Goal: Task Accomplishment & Management: Use online tool/utility

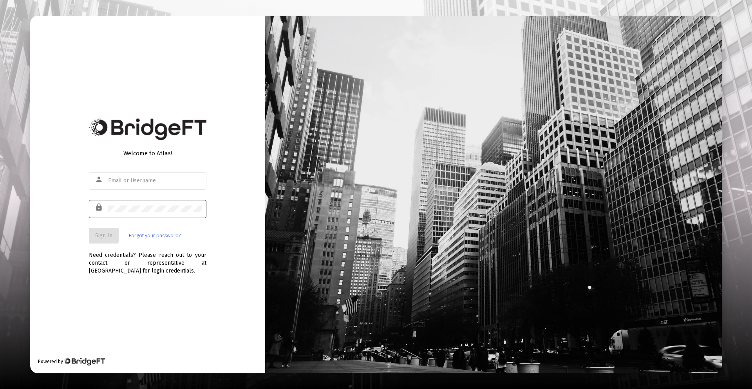
type input "[PERSON_NAME][EMAIL_ADDRESS][DOMAIN_NAME]"
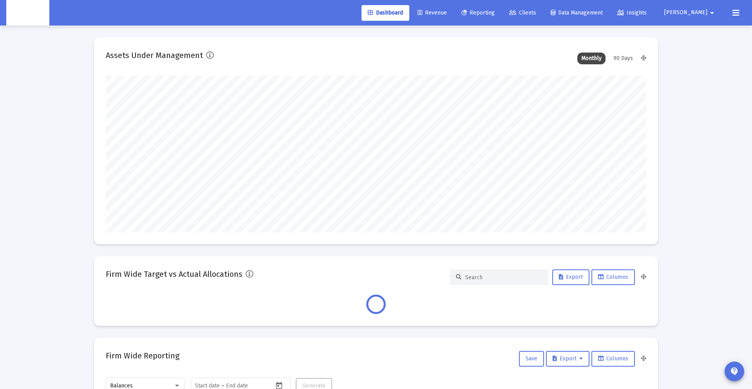
scroll to position [157, 291]
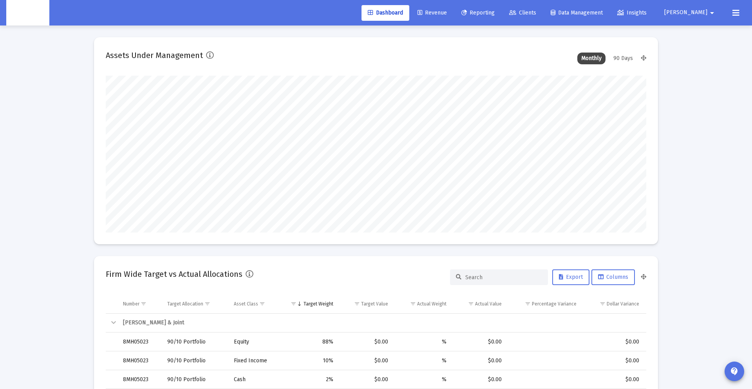
type input "2025-10-09"
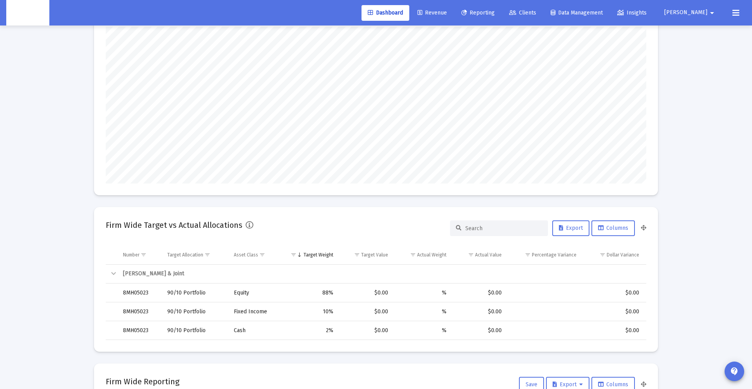
scroll to position [157, 253]
click at [541, 8] on link "Clients" at bounding box center [523, 13] width 40 height 16
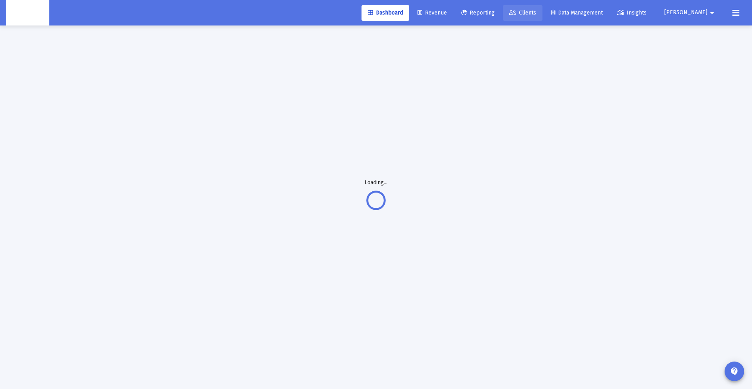
scroll to position [25, 0]
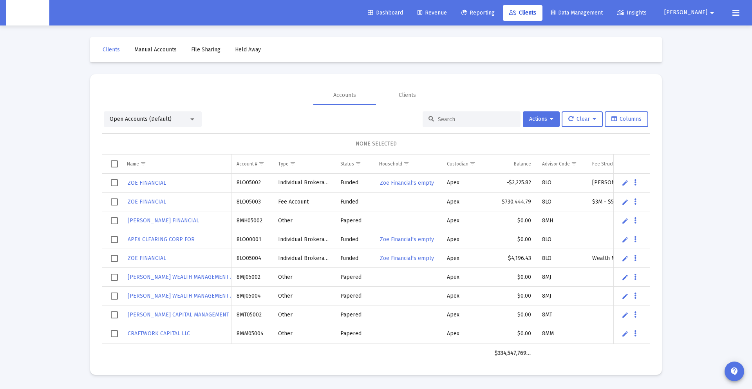
click at [443, 120] on input at bounding box center [476, 119] width 77 height 7
paste input "8MK05236"
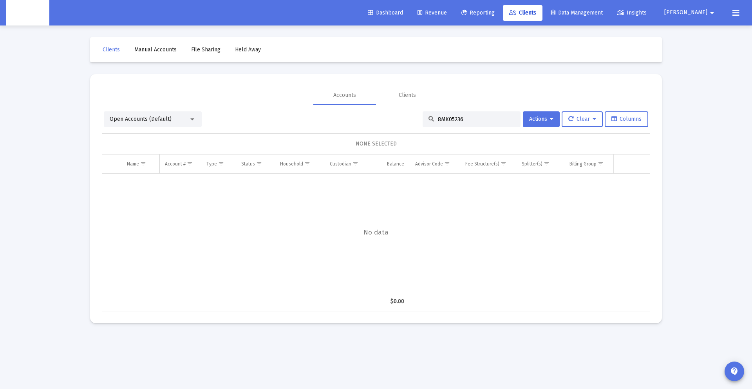
click at [172, 112] on div "Open Accounts (Default)" at bounding box center [153, 119] width 98 height 16
click at [170, 119] on div "Open Accounts (Default)" at bounding box center [149, 119] width 79 height 8
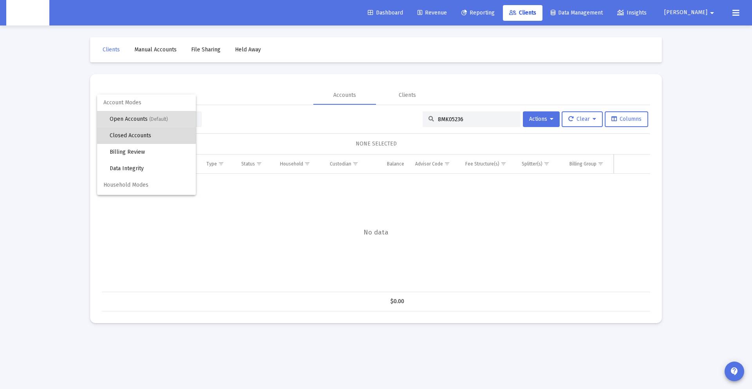
click at [172, 135] on span "Closed Accounts" at bounding box center [150, 135] width 80 height 16
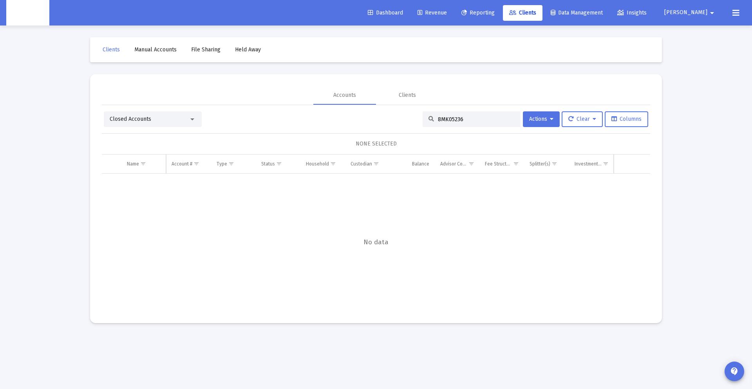
click at [490, 118] on input "8MK05236" at bounding box center [476, 119] width 77 height 7
type input "8MK05236"
click at [272, 74] on mat-card "Accounts Clients Closed Accounts 8MK05236 Actions Clear Columns NONE SELECTED N…" at bounding box center [376, 198] width 572 height 249
click at [697, 15] on button "Danna arrow_drop_down" at bounding box center [690, 13] width 71 height 16
click at [715, 35] on span "Settings" at bounding box center [710, 33] width 23 height 19
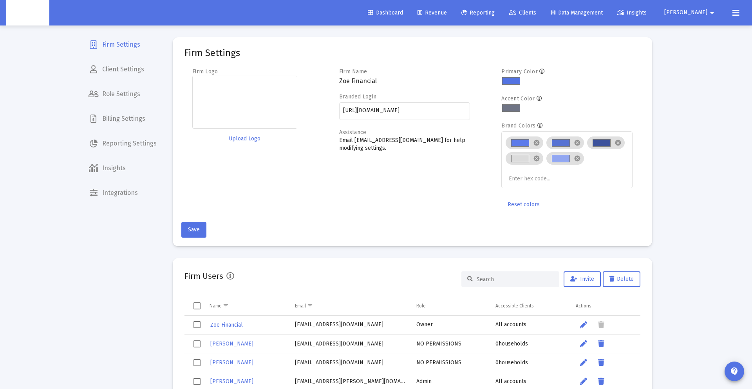
click at [130, 118] on span "Billing Settings" at bounding box center [122, 118] width 81 height 19
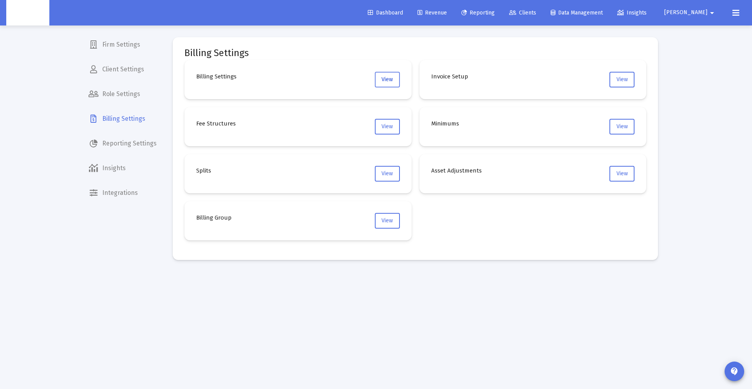
click at [386, 81] on span "View" at bounding box center [387, 79] width 11 height 7
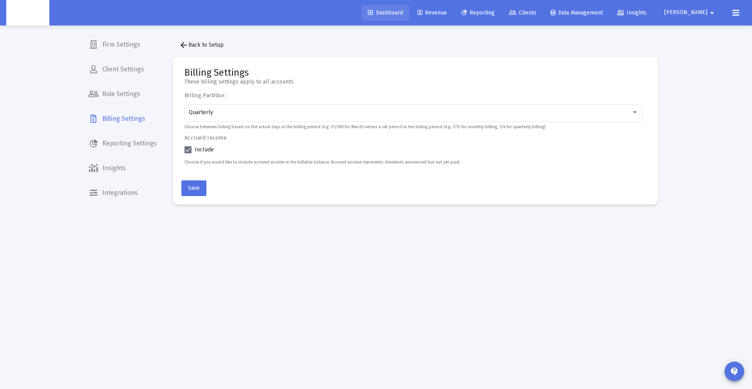
click at [403, 11] on span "Dashboard" at bounding box center [385, 12] width 35 height 7
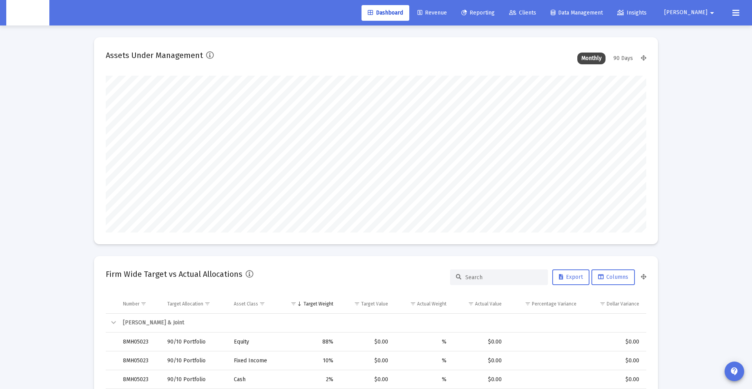
scroll to position [157, 253]
click at [447, 14] on span "Revenue" at bounding box center [432, 12] width 29 height 7
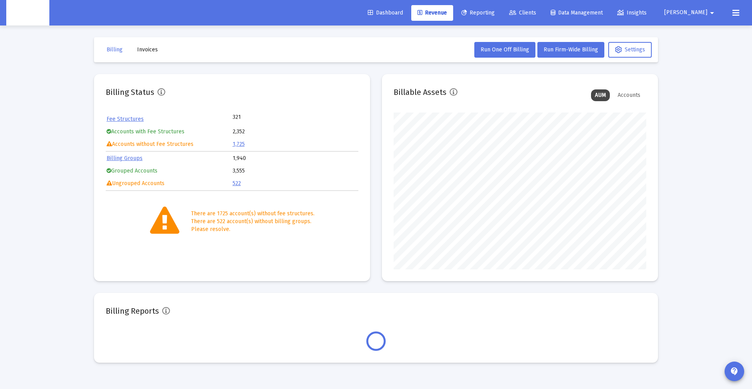
scroll to position [157, 253]
click at [564, 55] on button "Run Firm-Wide Billing" at bounding box center [571, 50] width 67 height 16
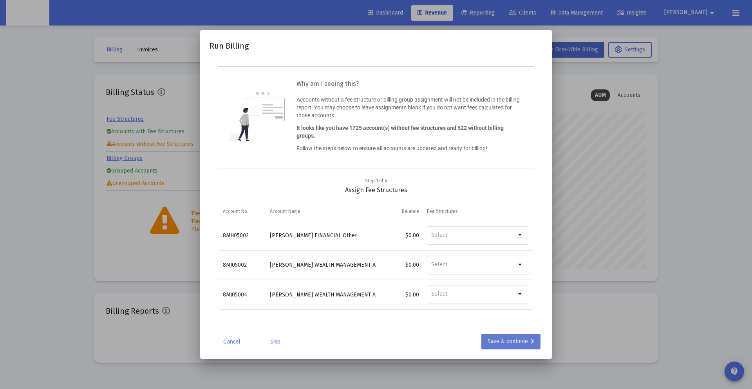
click at [508, 346] on div "Save & continue" at bounding box center [511, 341] width 47 height 16
click at [496, 335] on div "Save & continue" at bounding box center [511, 341] width 47 height 16
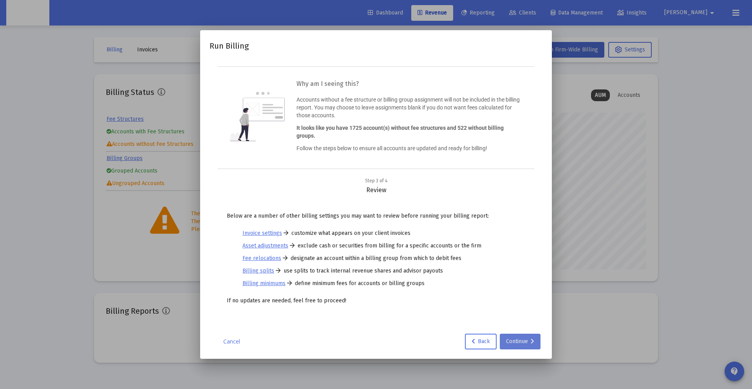
click at [511, 337] on div "Continue" at bounding box center [520, 341] width 28 height 16
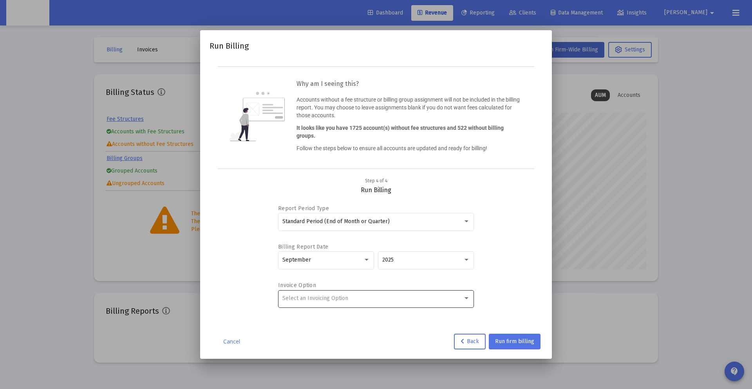
click at [409, 296] on div "Select an Invoicing Option" at bounding box center [372, 298] width 181 height 6
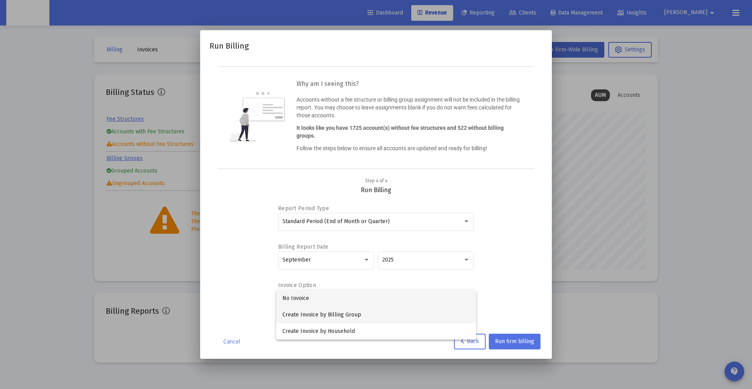
click at [402, 314] on span "Create Invoice by Billing Group" at bounding box center [376, 314] width 188 height 16
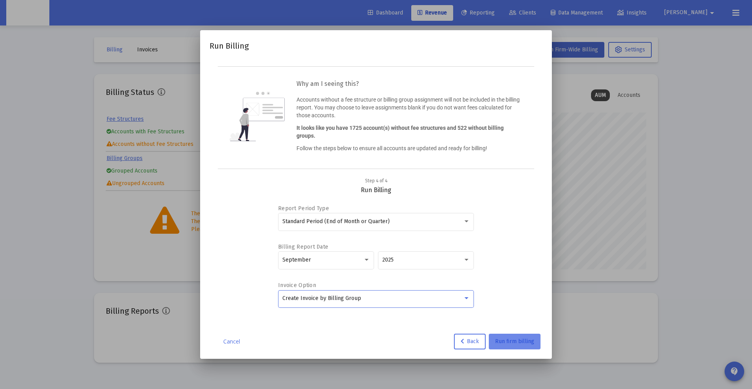
click at [526, 344] on button "Run firm billing" at bounding box center [515, 341] width 52 height 16
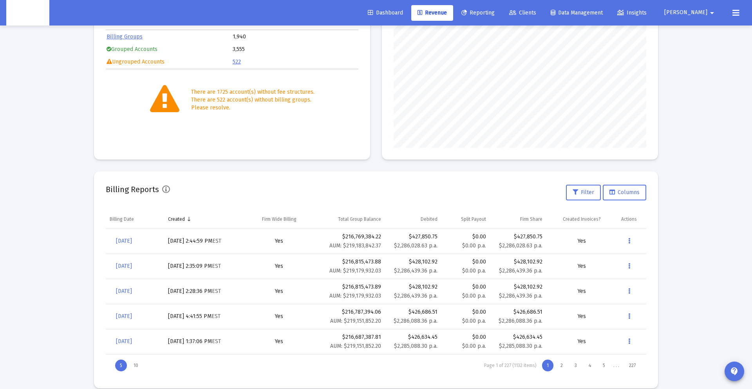
scroll to position [124, 0]
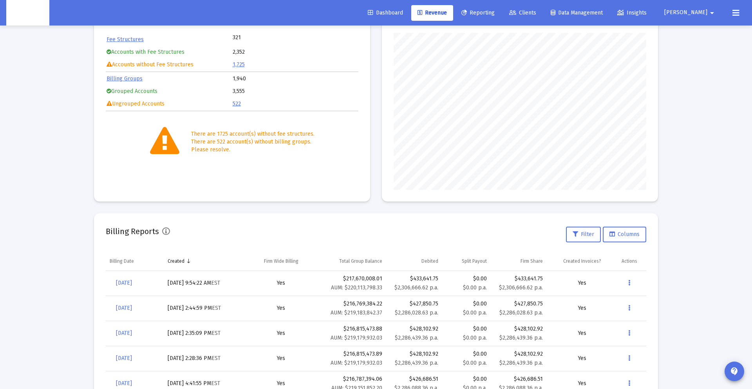
scroll to position [85, 0]
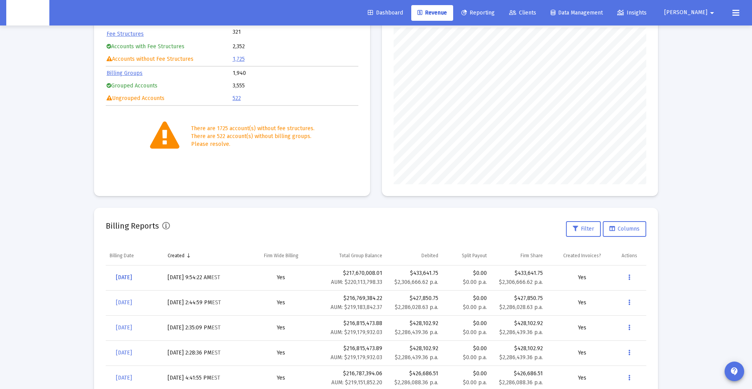
click at [127, 277] on span "[DATE]" at bounding box center [124, 277] width 16 height 7
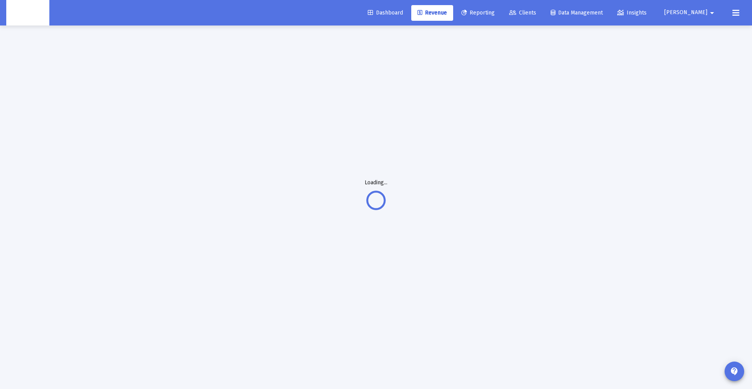
scroll to position [25, 0]
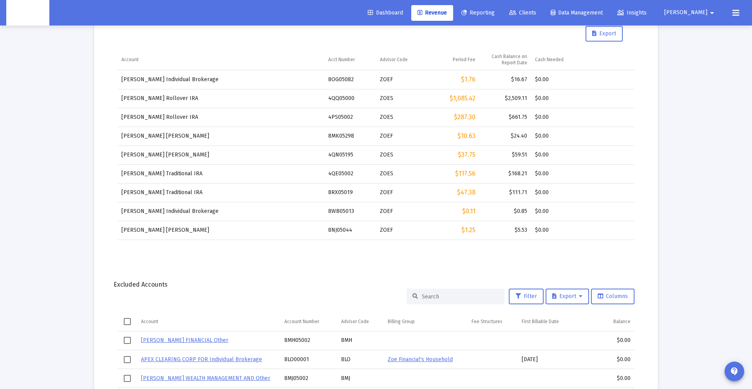
scroll to position [908, 0]
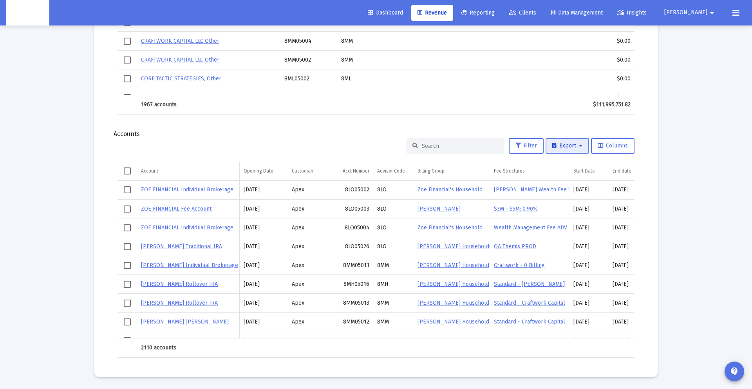
click at [552, 144] on icon at bounding box center [554, 145] width 4 height 5
click at [554, 168] on button "Export All Rows" at bounding box center [569, 166] width 53 height 19
